Goal: Task Accomplishment & Management: Complete application form

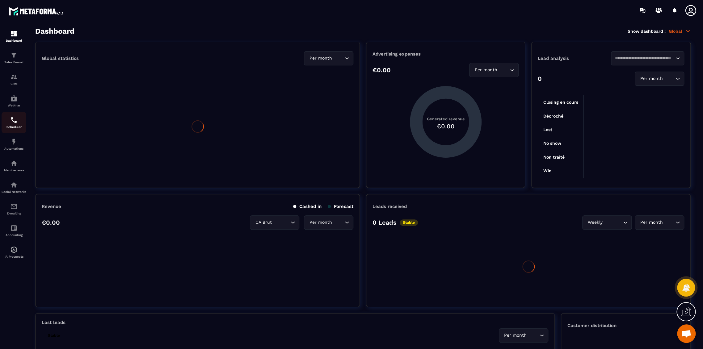
click at [17, 124] on img at bounding box center [13, 119] width 7 height 7
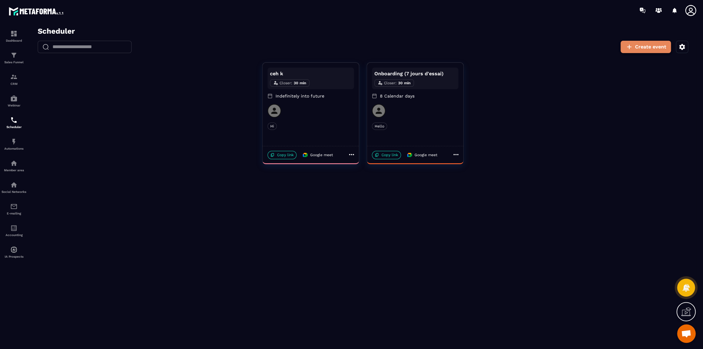
click at [643, 47] on button "Create event" at bounding box center [646, 47] width 50 height 12
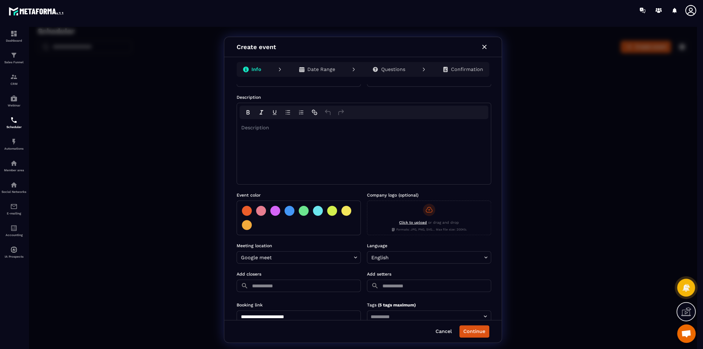
scroll to position [36, 0]
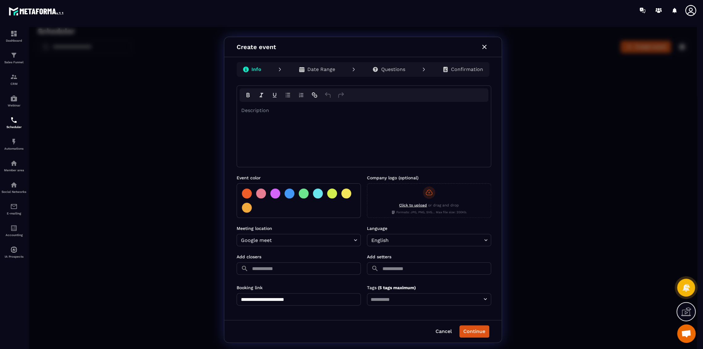
click at [407, 271] on input "text" at bounding box center [436, 269] width 110 height 12
click at [395, 282] on p "[PERSON_NAME]" at bounding box center [425, 283] width 73 height 6
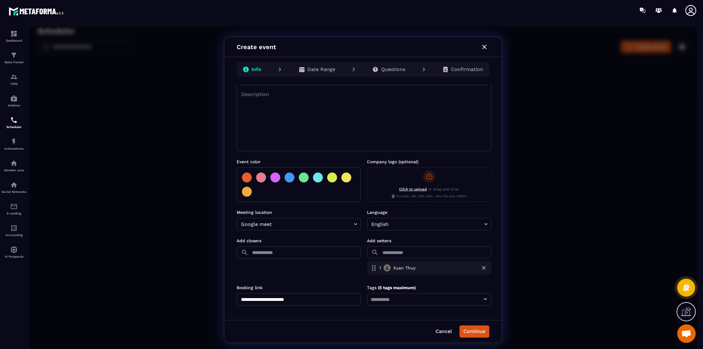
scroll to position [0, 0]
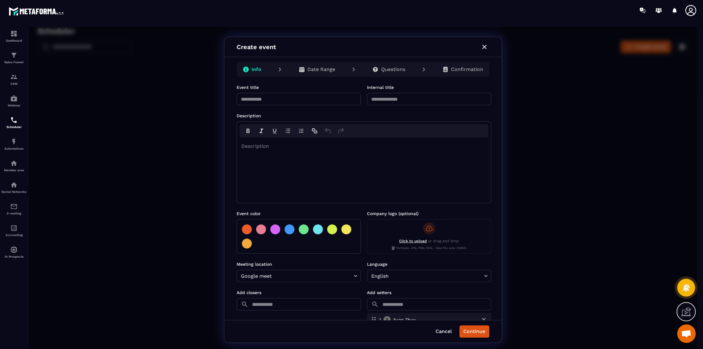
click at [289, 100] on input "text" at bounding box center [299, 99] width 124 height 12
type input "*******"
click at [412, 98] on input "text" at bounding box center [429, 99] width 124 height 12
type input "*"
type input "*****"
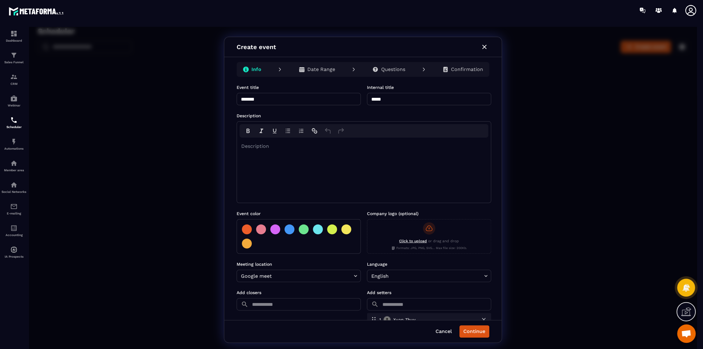
click at [294, 157] on div "Description" at bounding box center [364, 170] width 254 height 65
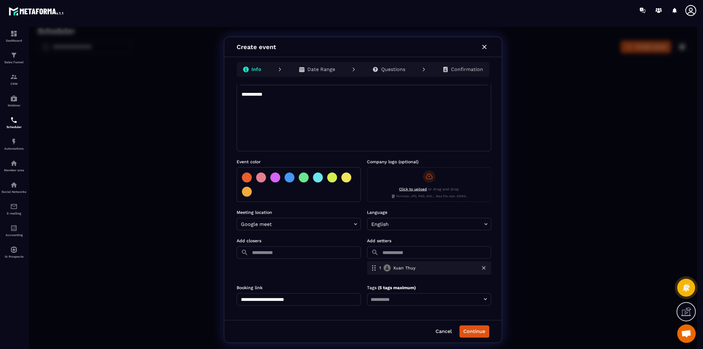
click at [314, 303] on input "**********" at bounding box center [299, 299] width 124 height 12
type input "**********"
click at [471, 327] on button "Continue" at bounding box center [474, 332] width 30 height 12
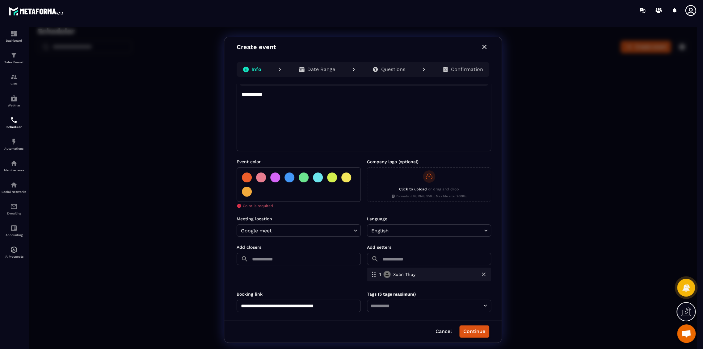
click at [275, 176] on div at bounding box center [275, 178] width 10 height 10
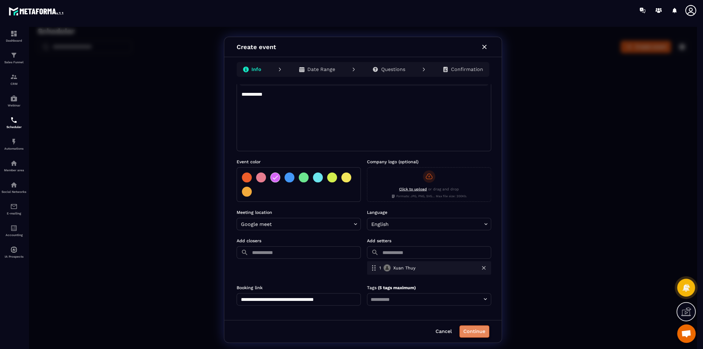
click at [483, 331] on button "Continue" at bounding box center [474, 332] width 30 height 12
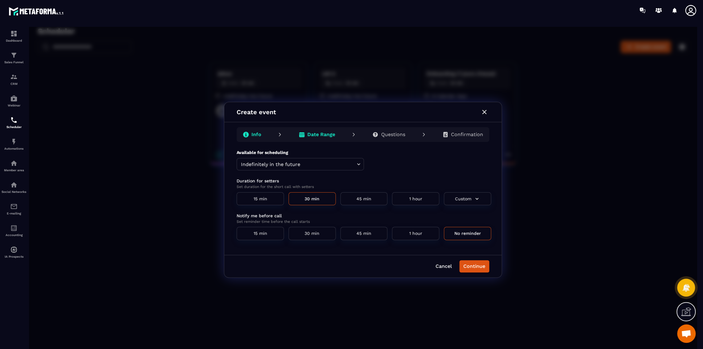
scroll to position [0, 0]
click at [471, 266] on button "Continue" at bounding box center [474, 266] width 30 height 12
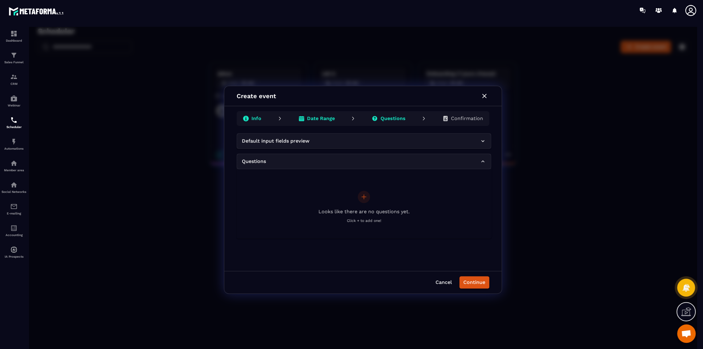
click at [255, 119] on p "Info" at bounding box center [256, 119] width 10 height 6
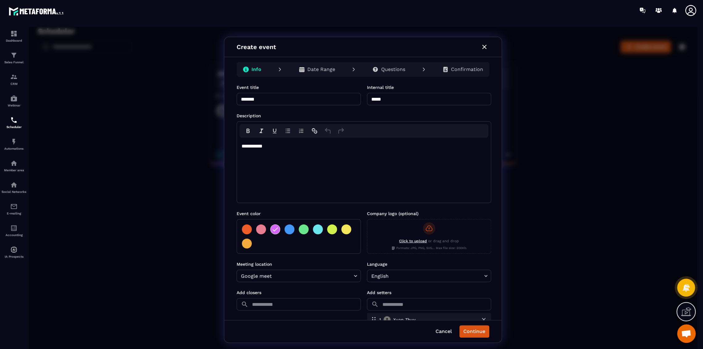
scroll to position [52, 0]
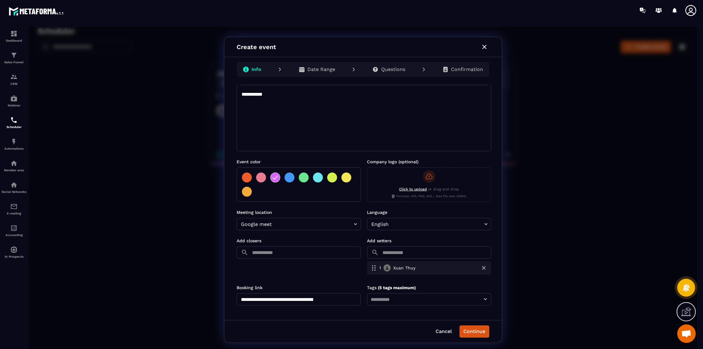
click at [277, 252] on input "text" at bounding box center [306, 253] width 110 height 12
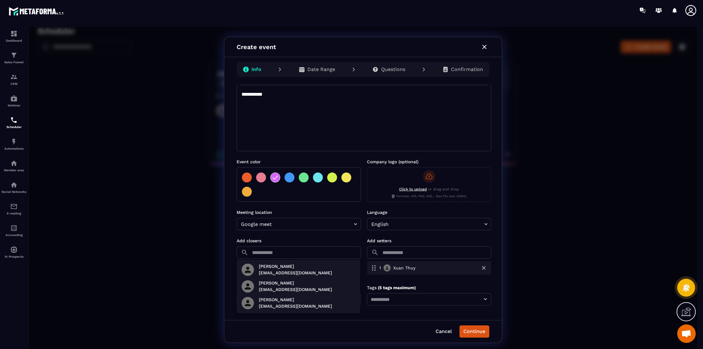
click at [285, 236] on div at bounding box center [363, 190] width 668 height 326
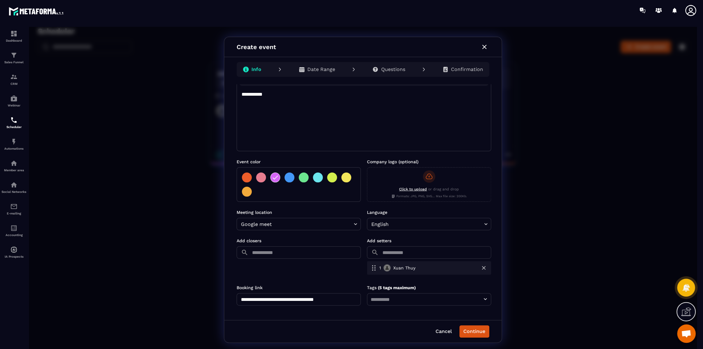
click at [688, 11] on icon at bounding box center [691, 10] width 12 height 12
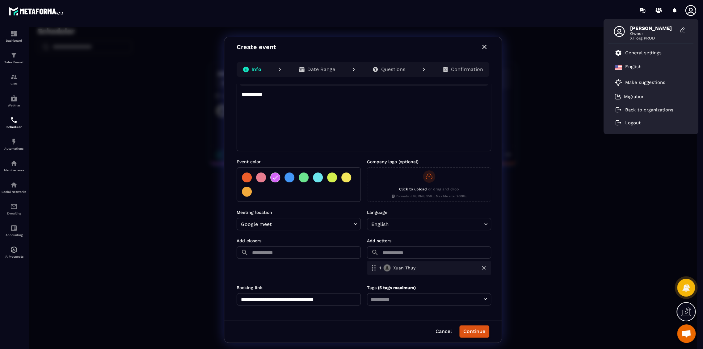
click at [688, 11] on icon at bounding box center [691, 10] width 12 height 12
